Goal: Communication & Community: Ask a question

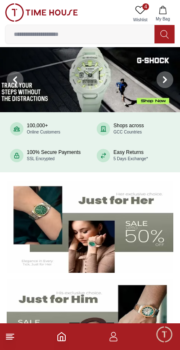
click at [109, 341] on icon "button" at bounding box center [113, 339] width 8 height 4
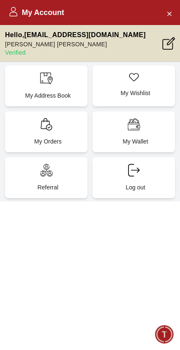
click at [52, 128] on icon at bounding box center [46, 124] width 13 height 13
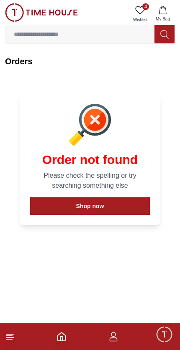
click at [161, 334] on span "Minimize live chat window" at bounding box center [164, 334] width 24 height 24
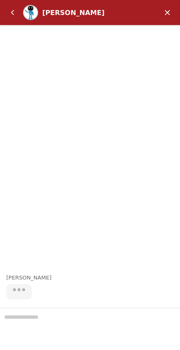
click at [169, 8] on em "Minimize" at bounding box center [167, 12] width 17 height 17
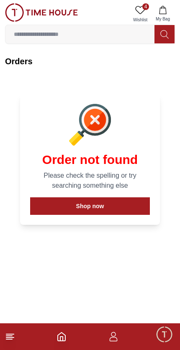
click at [111, 341] on icon "button" at bounding box center [113, 339] width 8 height 4
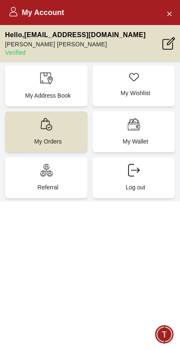
click at [58, 137] on p "My Orders" at bounding box center [48, 141] width 72 height 8
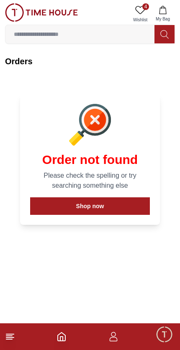
click at [159, 333] on span "Minimize live chat window" at bounding box center [164, 334] width 24 height 24
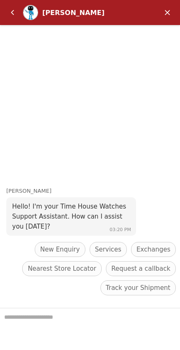
click at [18, 6] on em "Back" at bounding box center [12, 12] width 17 height 17
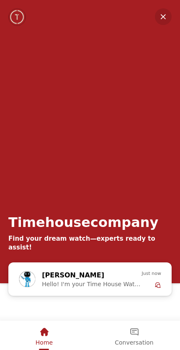
click at [134, 337] on div "Conversation" at bounding box center [133, 332] width 38 height 14
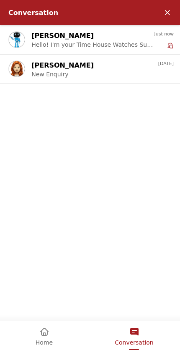
click at [143, 66] on div "[PERSON_NAME] New Enquiry" at bounding box center [94, 69] width 126 height 18
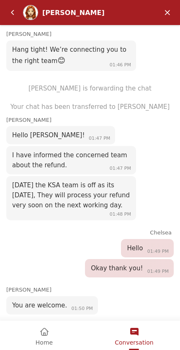
scroll to position [480, 0]
click at [14, 7] on em "Back" at bounding box center [12, 12] width 17 height 17
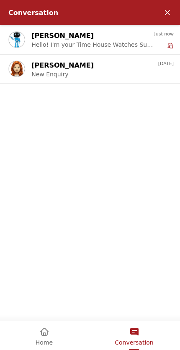
click at [37, 338] on div "Home" at bounding box center [43, 332] width 17 height 14
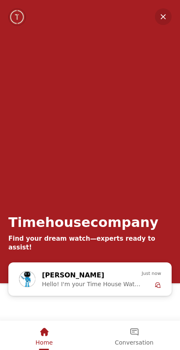
click at [139, 281] on span "Hello! I'm your Time House Watches Support Assistant. How can I assist you [DAT…" at bounding box center [91, 284] width 99 height 7
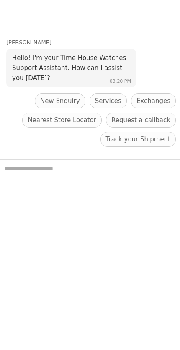
click at [58, 99] on span "New Enquiry" at bounding box center [60, 101] width 40 height 10
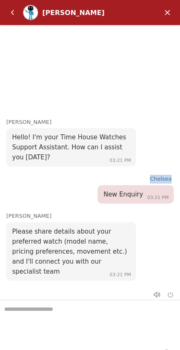
click at [130, 243] on div "Please share details about your preferred watch (model name, pricing preference…" at bounding box center [70, 252] width 129 height 58
click at [106, 318] on textarea "We are here to help you" at bounding box center [90, 322] width 180 height 42
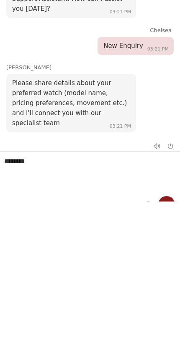
type textarea "*******"
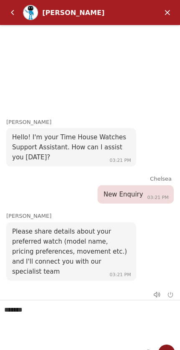
click at [172, 348] on em "Send" at bounding box center [166, 353] width 17 height 17
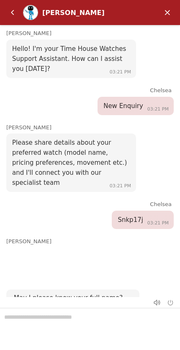
scroll to position [42, 0]
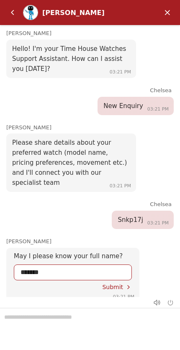
click at [115, 284] on span "Submit" at bounding box center [112, 287] width 21 height 7
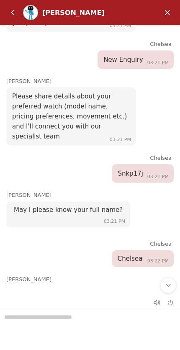
scroll to position [101, 0]
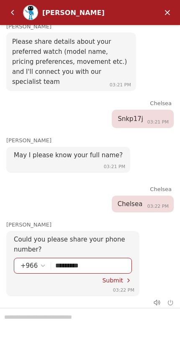
click at [114, 277] on span "Submit" at bounding box center [112, 280] width 21 height 7
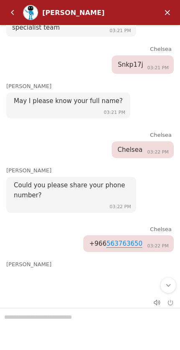
scroll to position [0, 0]
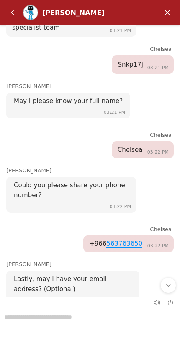
click at [108, 313] on div at bounding box center [90, 329] width 180 height 42
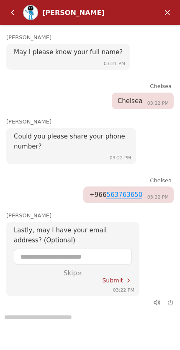
click at [73, 270] on div "Skip" at bounding box center [72, 274] width 103 height 8
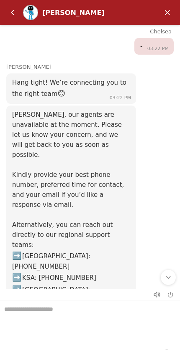
scroll to position [446, 0]
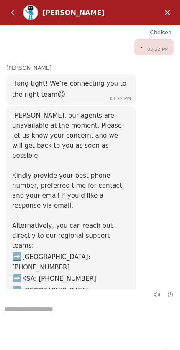
click at [170, 292] on em "End chat" at bounding box center [170, 295] width 6 height 6
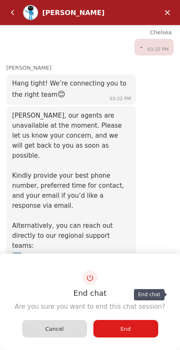
click at [129, 326] on span "End" at bounding box center [125, 329] width 10 height 6
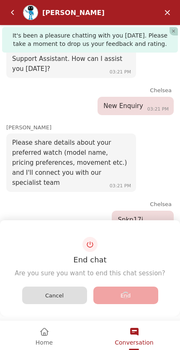
scroll to position [510, 0]
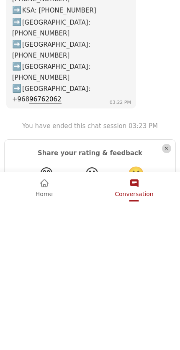
type textarea "*"
type textarea "**********"
click at [160, 239] on em "Send" at bounding box center [156, 245] width 13 height 13
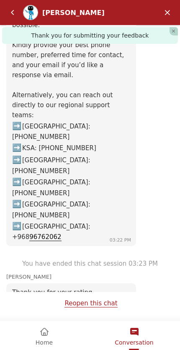
scroll to position [577, 0]
click at [46, 325] on div "Home" at bounding box center [43, 332] width 17 height 14
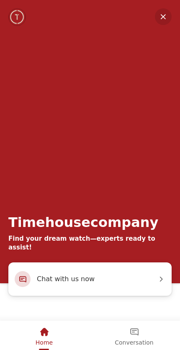
click at [141, 279] on span "Chat with us now" at bounding box center [97, 279] width 120 height 11
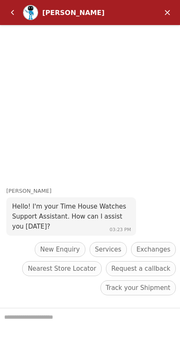
click at [70, 245] on span "New Enquiry" at bounding box center [60, 250] width 40 height 10
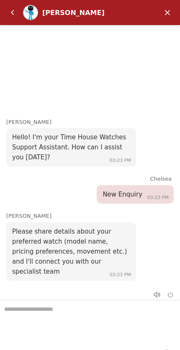
click at [122, 307] on textarea "We are here to help you" at bounding box center [90, 322] width 180 height 42
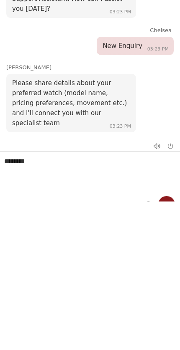
type textarea "*******"
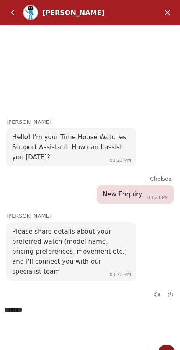
click at [169, 350] on em "Send" at bounding box center [166, 353] width 17 height 17
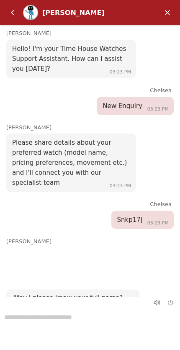
scroll to position [0, 0]
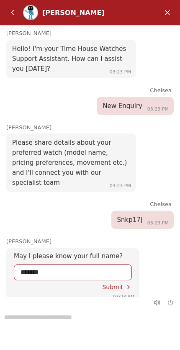
click at [118, 284] on span "Submit" at bounding box center [112, 287] width 21 height 7
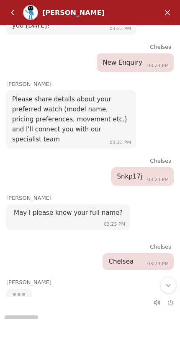
scroll to position [46, 0]
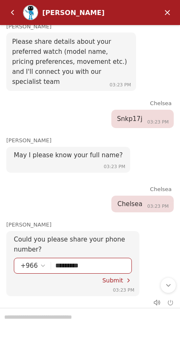
click at [116, 277] on span "Submit" at bounding box center [112, 280] width 21 height 7
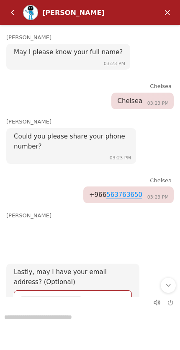
scroll to position [1, 0]
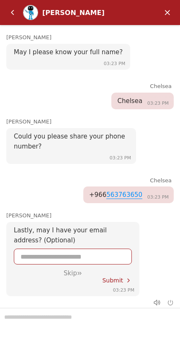
click at [67, 270] on div "Skip" at bounding box center [72, 274] width 103 height 8
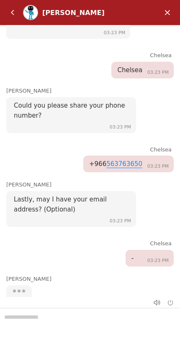
scroll to position [233, 0]
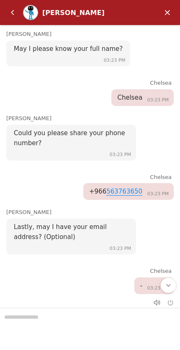
click at [169, 283] on em "Scroll to bottom" at bounding box center [168, 286] width 8 height 8
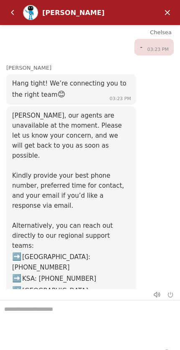
scroll to position [446, 0]
click at [12, 8] on em "Back" at bounding box center [12, 12] width 17 height 17
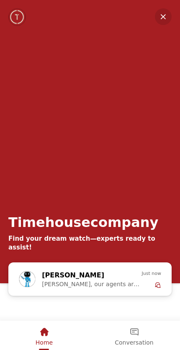
click at [52, 341] on div "Home" at bounding box center [44, 335] width 86 height 28
click at [53, 336] on div "Home" at bounding box center [44, 335] width 86 height 28
click at [164, 19] on em "Minimize" at bounding box center [162, 16] width 17 height 17
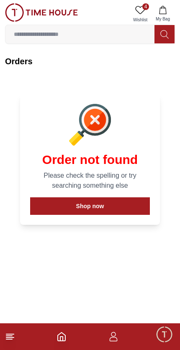
click at [6, 23] on link at bounding box center [41, 13] width 73 height 21
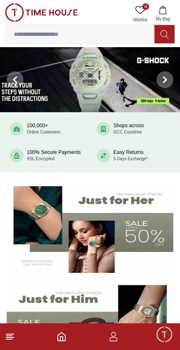
click at [115, 336] on icon "button" at bounding box center [113, 337] width 10 height 10
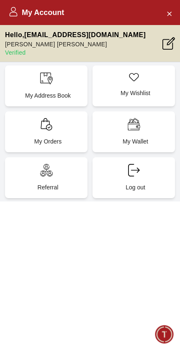
click at [44, 126] on icon at bounding box center [46, 124] width 13 height 13
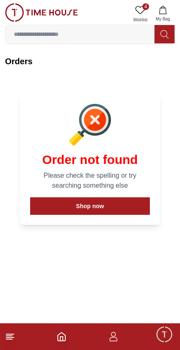
click at [73, 203] on button "Shop now" at bounding box center [89, 206] width 119 height 18
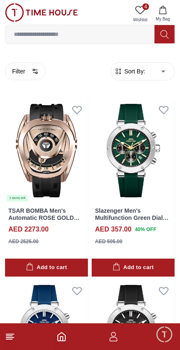
click at [112, 341] on icon "button" at bounding box center [113, 337] width 10 height 10
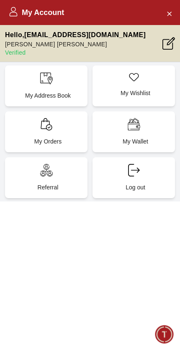
click at [44, 132] on div "My Orders" at bounding box center [46, 131] width 82 height 41
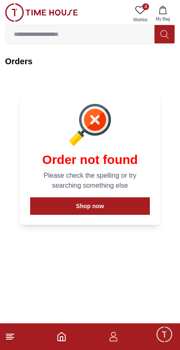
click at [166, 334] on span "Minimize live chat window" at bounding box center [164, 334] width 24 height 24
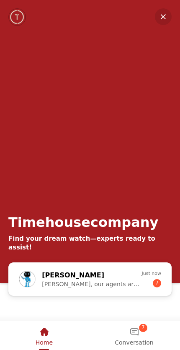
click at [129, 278] on div "[PERSON_NAME], our agents are unavailable at the moment. Please let us know you…" at bounding box center [91, 279] width 99 height 18
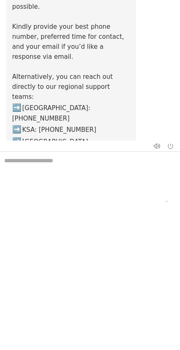
scroll to position [456, 0]
